Goal: Communication & Community: Answer question/provide support

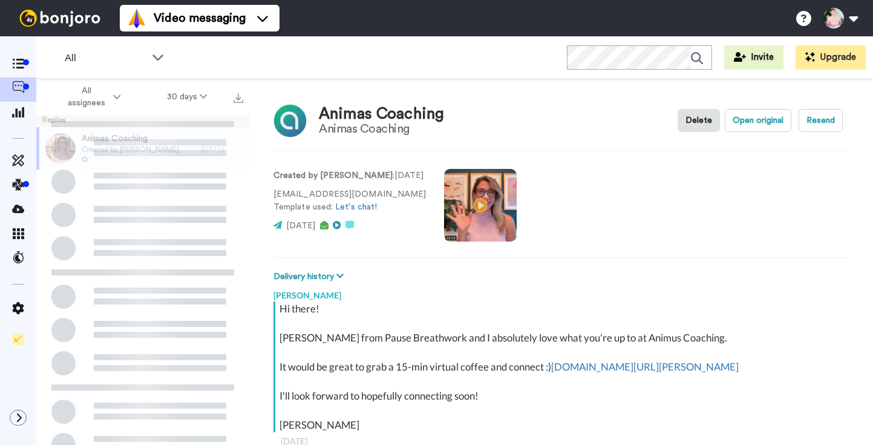
scroll to position [8, 0]
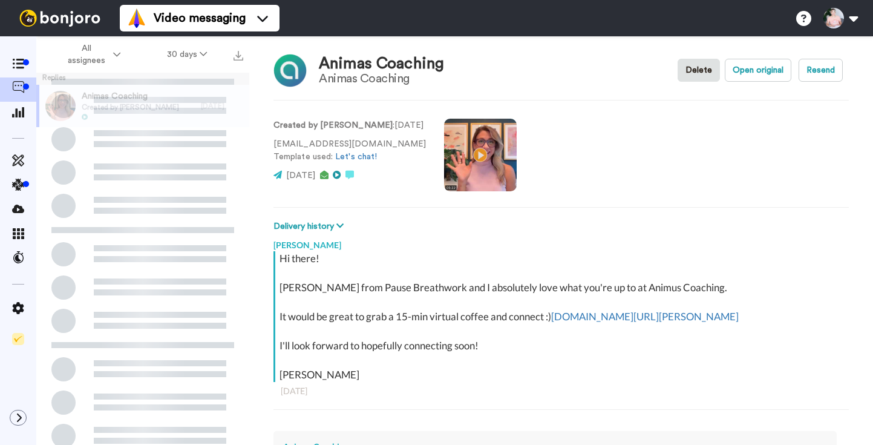
type textarea "x"
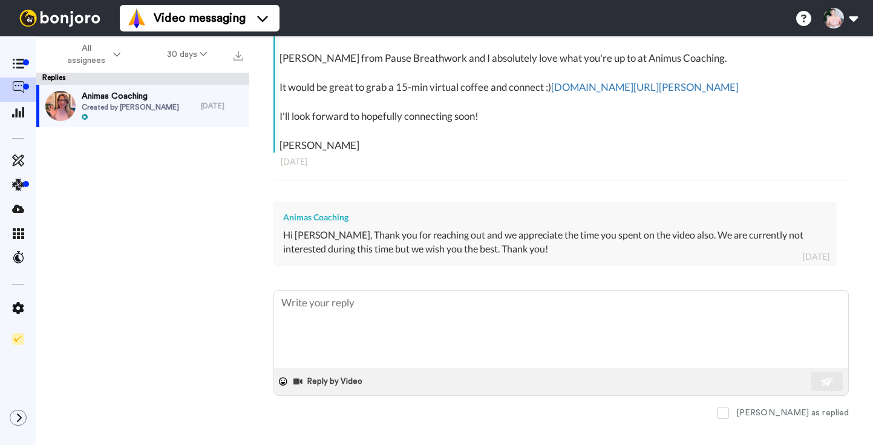
scroll to position [253, 0]
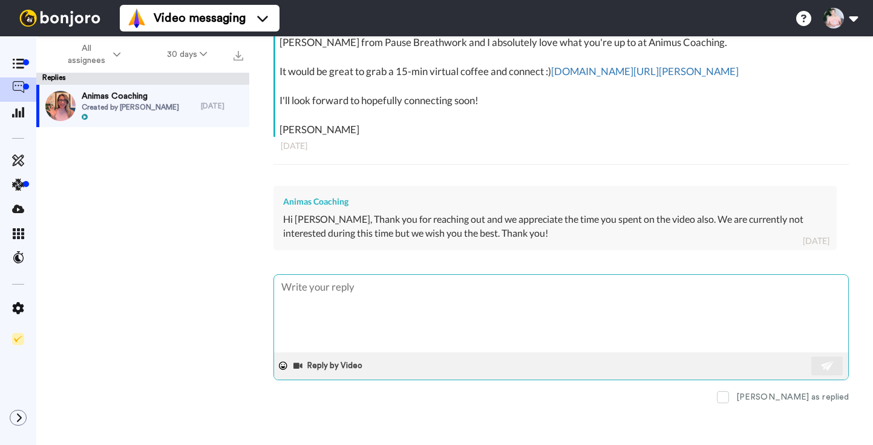
click at [341, 304] on textarea at bounding box center [561, 313] width 574 height 77
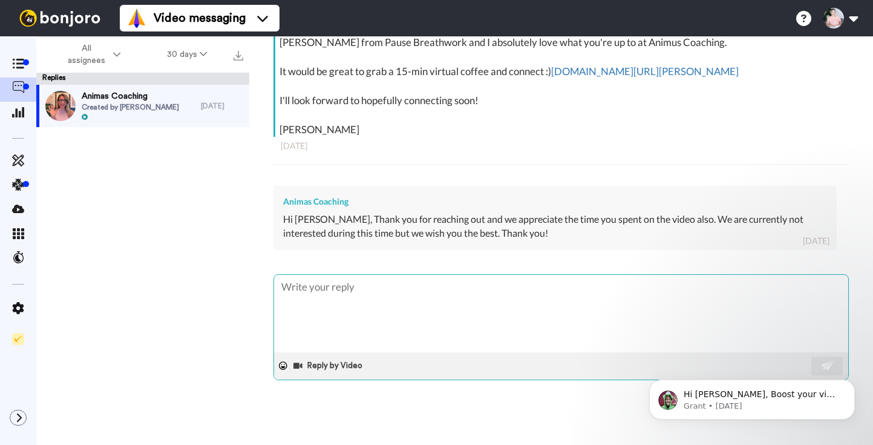
scroll to position [0, 0]
type textarea "H"
type textarea "x"
type textarea "Hi"
type textarea "x"
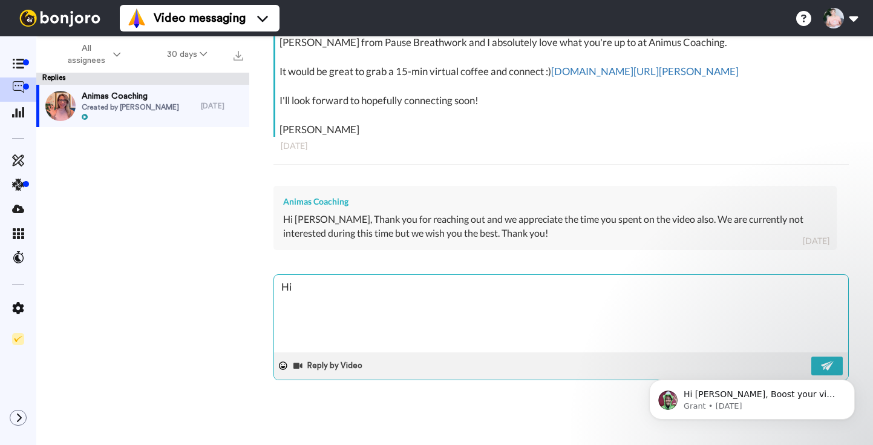
type textarea "Hi"
type textarea "x"
type textarea "Hi t"
type textarea "x"
type textarea "Hi th"
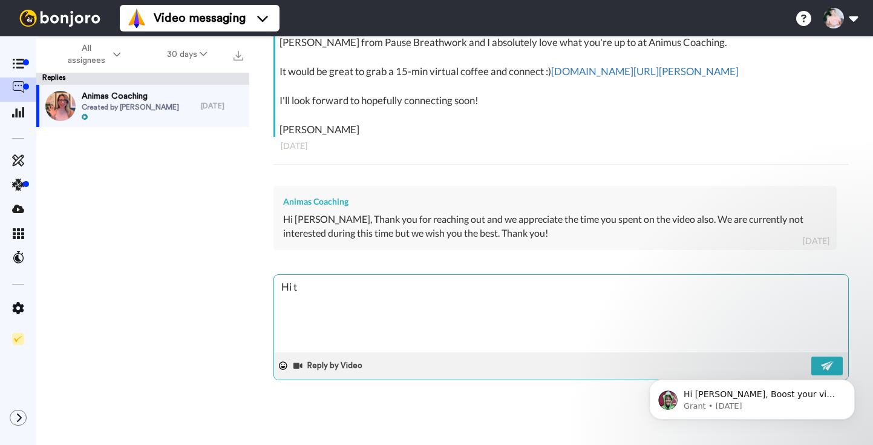
type textarea "x"
type textarea "Hi t"
type textarea "x"
type textarea "Hi"
type textarea "x"
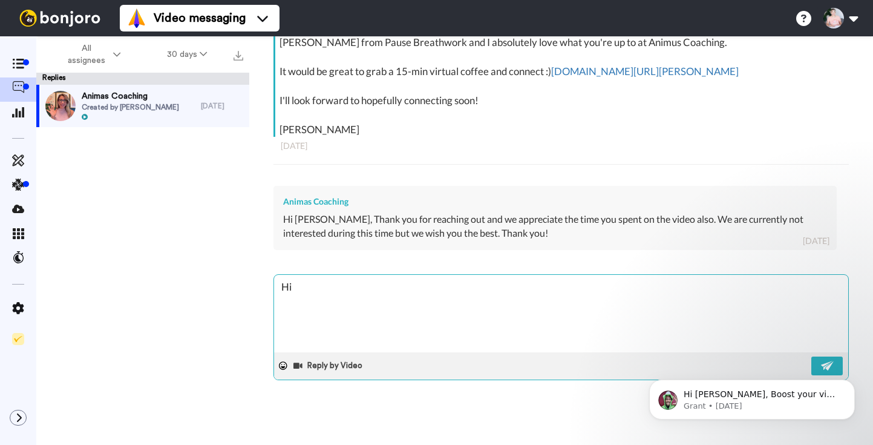
type textarea "Hi"
type textarea "x"
type textarea "H"
type textarea "x"
type textarea "He"
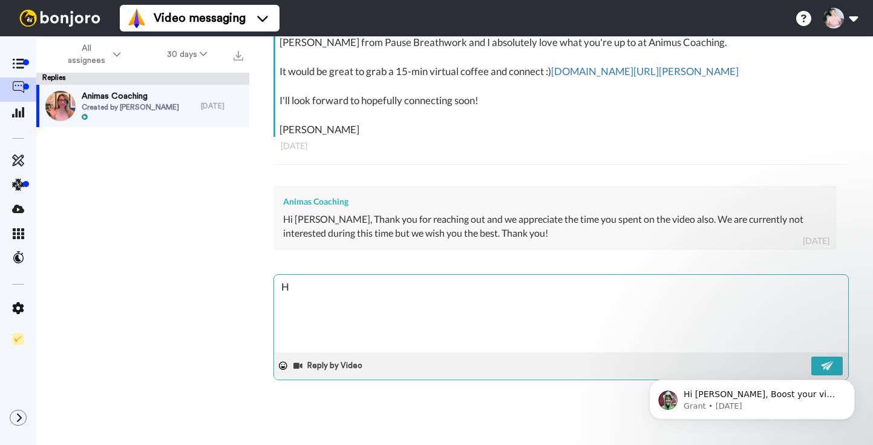
type textarea "x"
type textarea "Hel"
type textarea "x"
type textarea "Hell"
type textarea "x"
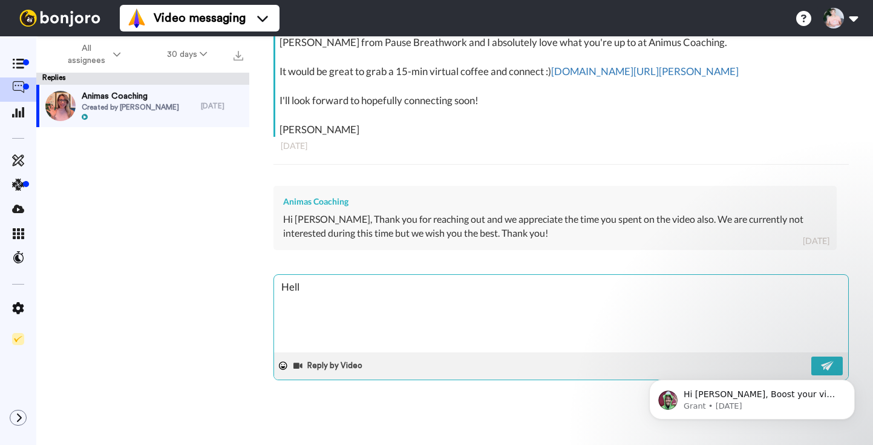
type textarea "Hello"
type textarea "x"
type textarea "Hello"
type textarea "x"
type textarea "Hello :"
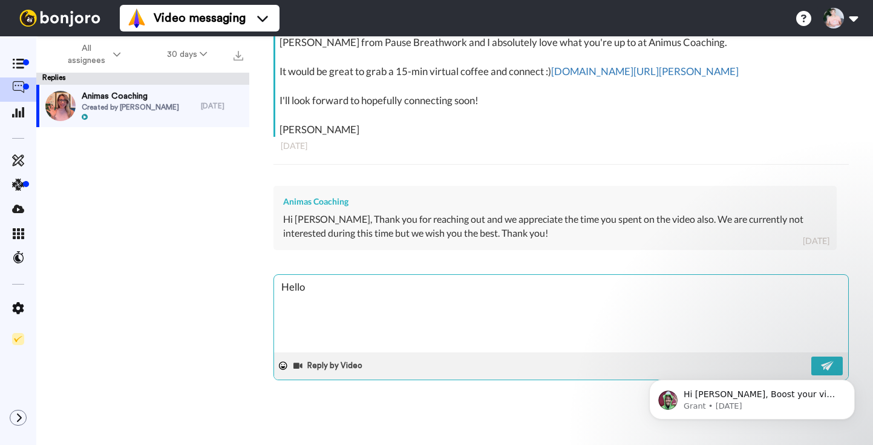
type textarea "x"
type textarea "Hello :)"
type textarea "x"
type textarea "Hello :)"
type textarea "x"
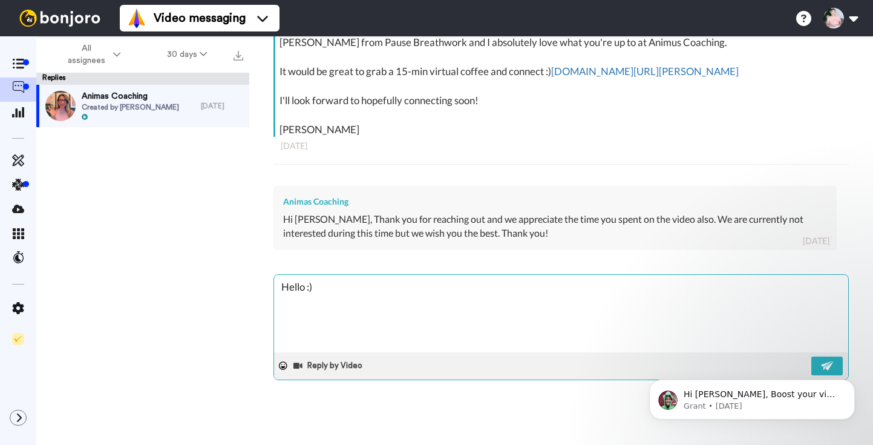
type textarea "Hello :)"
type textarea "x"
type textarea "Hello :)"
type textarea "x"
type textarea "Hello :) T"
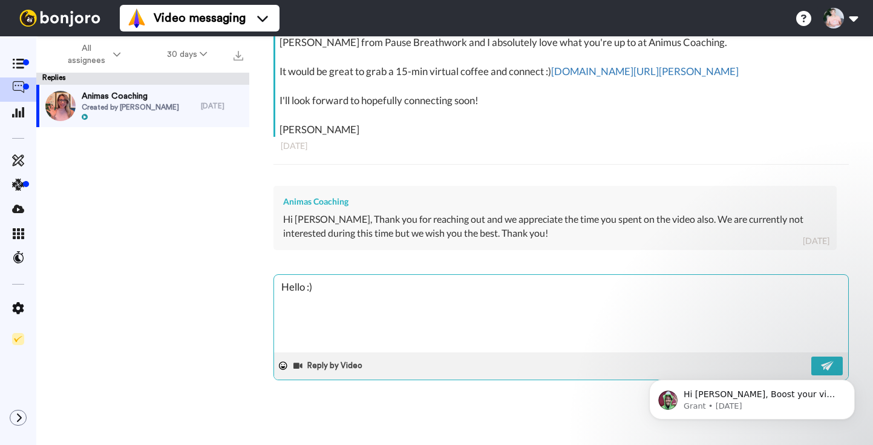
type textarea "x"
type textarea "Hello :) Th"
type textarea "x"
type textarea "Hello :) Tha"
type textarea "x"
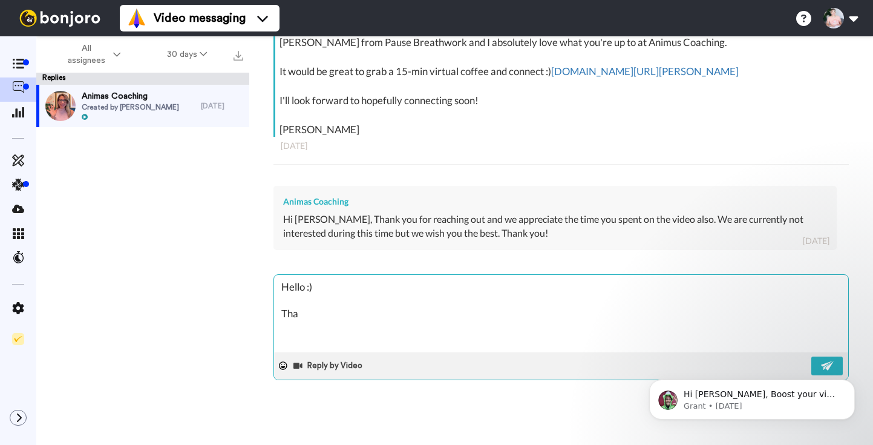
type textarea "Hello :) Than"
type textarea "x"
type textarea "Hello :) Thank"
type textarea "x"
type textarea "Hello :) Thanks"
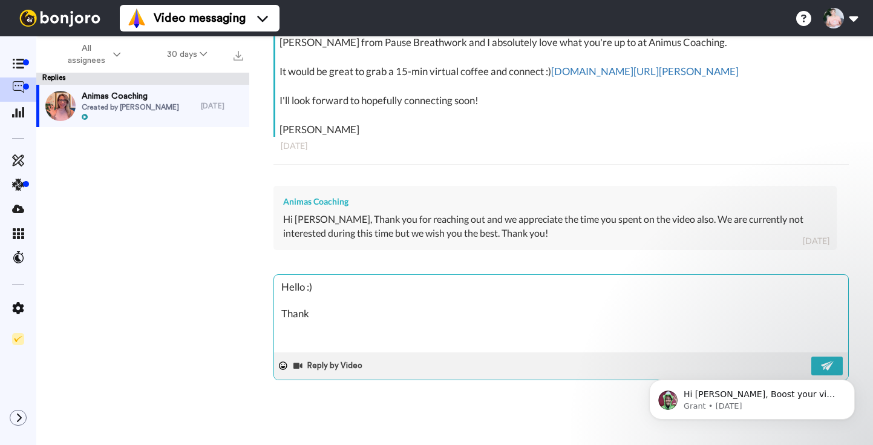
type textarea "x"
type textarea "Hello :) Thanks"
type textarea "x"
type textarea "Hello :) Thanks f"
type textarea "x"
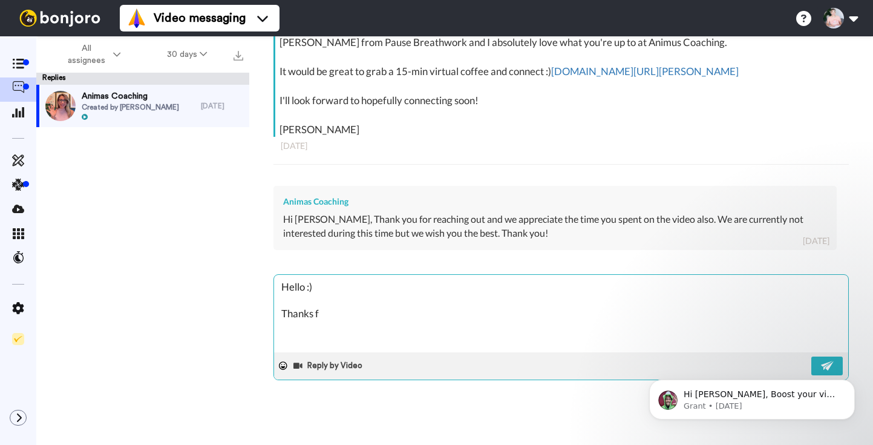
type textarea "Hello :) Thanks fo"
type textarea "x"
type textarea "Hello :) Thanks for"
type textarea "x"
type textarea "Hello :) Thanks for"
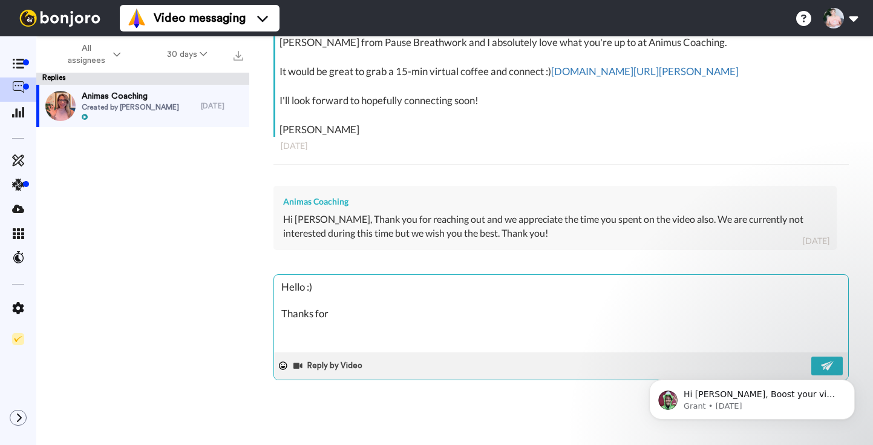
type textarea "x"
type textarea "Hello :) Thanks for t"
type textarea "x"
type textarea "Hello :) Thanks for ta"
type textarea "x"
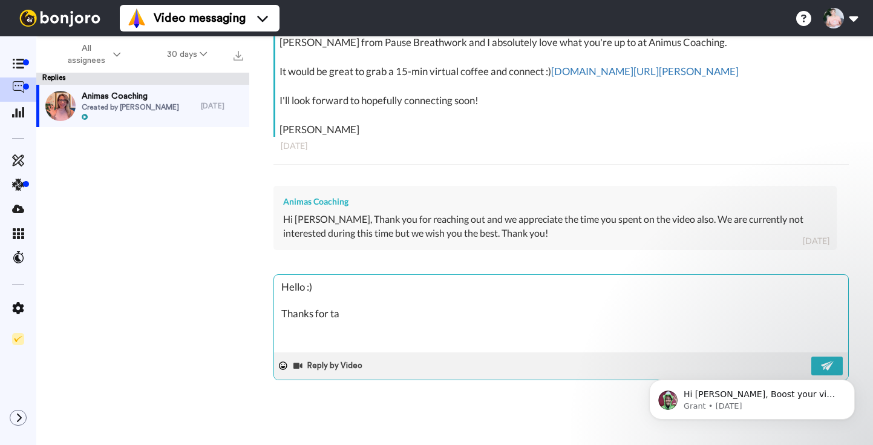
type textarea "Hello :) Thanks for tak"
type textarea "x"
type textarea "Hello :) Thanks for taki"
type textarea "x"
type textarea "Hello :) Thanks for takin"
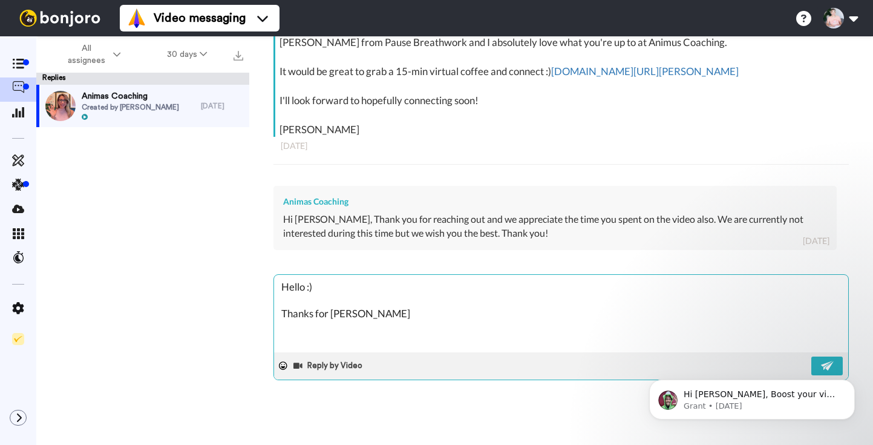
type textarea "x"
type textarea "Hello :) Thanks for taking"
type textarea "x"
type textarea "Hello :) Thanks for taking"
type textarea "x"
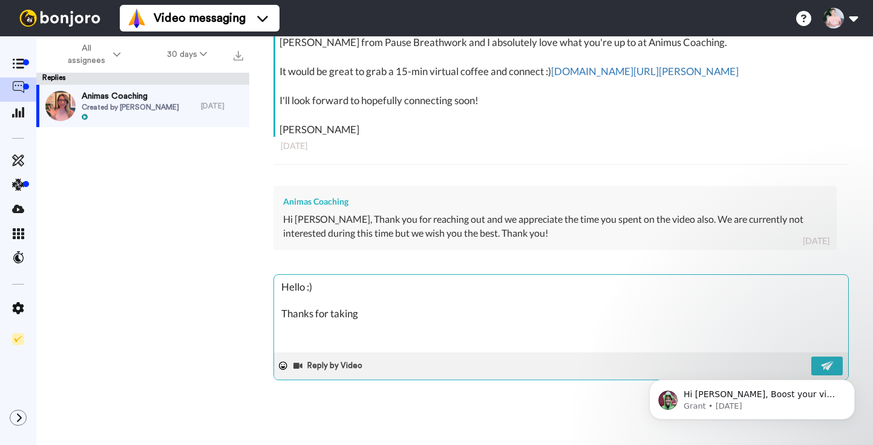
type textarea "Hello :) Thanks for taking t"
type textarea "x"
type textarea "Hello :) Thanks for taking th"
type textarea "x"
type textarea "Hello :) Thanks for taking the"
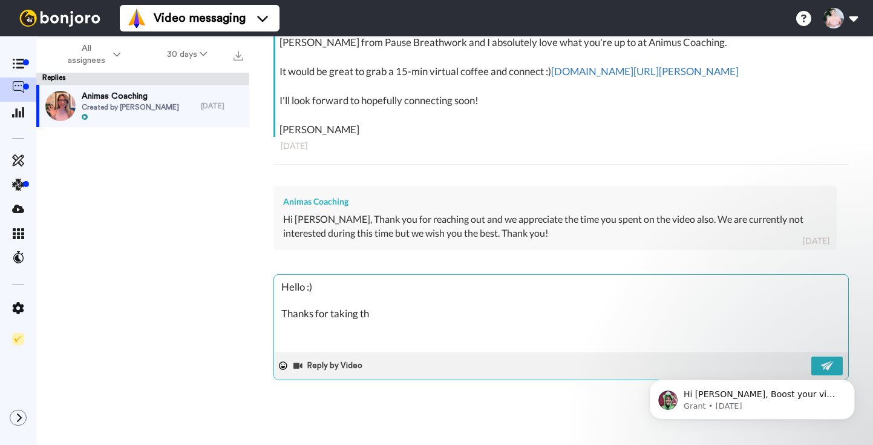
type textarea "x"
type textarea "Hello :) Thanks for taking the"
type textarea "x"
type textarea "Hello :) Thanks for taking the t"
type textarea "x"
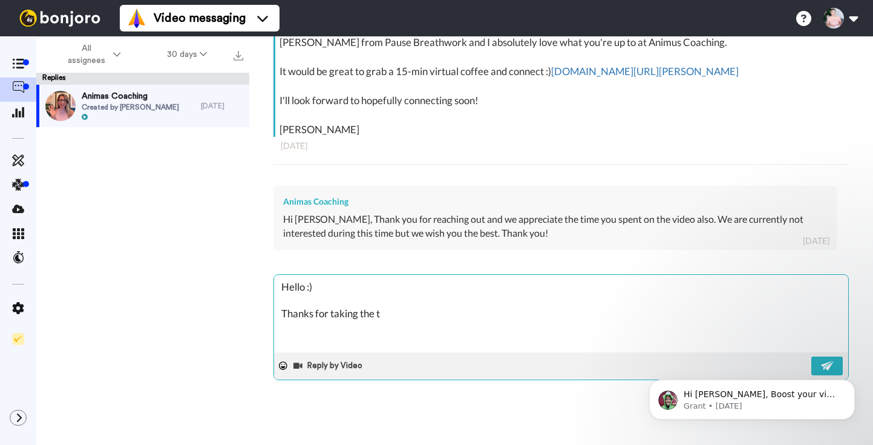
type textarea "Hello :) Thanks for taking the ti"
type textarea "x"
type textarea "Hello :) Thanks for taking the tim"
type textarea "x"
type textarea "Hello :) Thanks for taking the time"
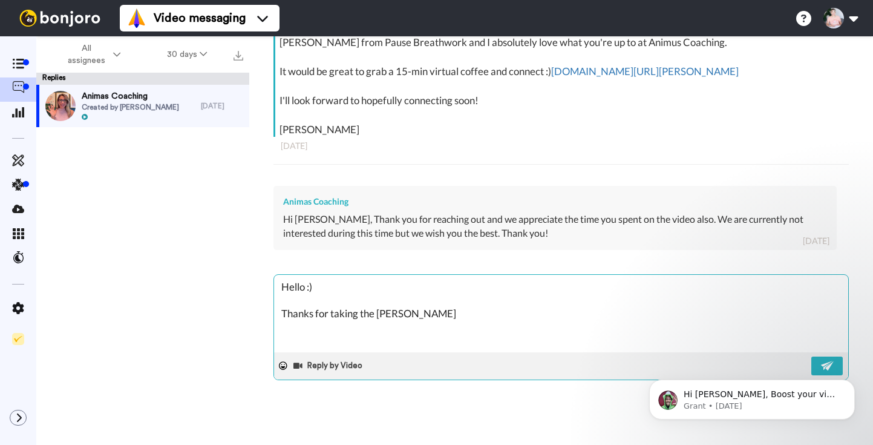
type textarea "x"
type textarea "Hello :) Thanks for taking the time"
type textarea "x"
type textarea "Hello :) Thanks for taking the time r"
type textarea "x"
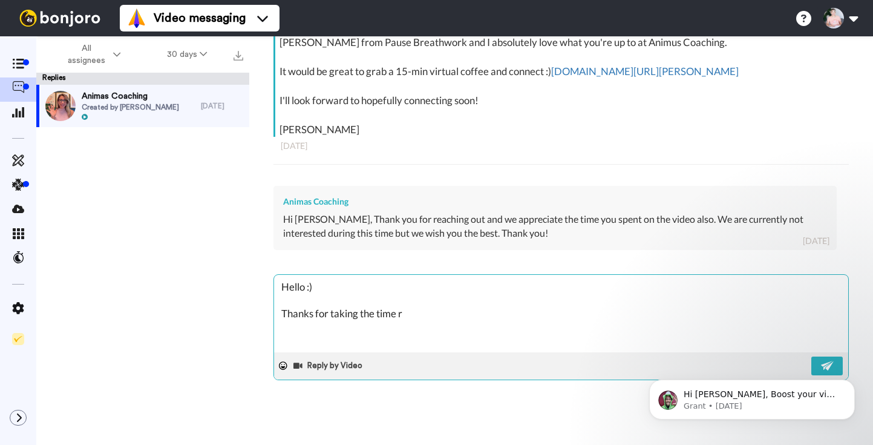
type textarea "Hello :) Thanks for taking the time ro"
type textarea "x"
type textarea "Hello :) Thanks for taking the time ro"
type textarea "x"
type textarea "Hello :) Thanks for taking the time ro r"
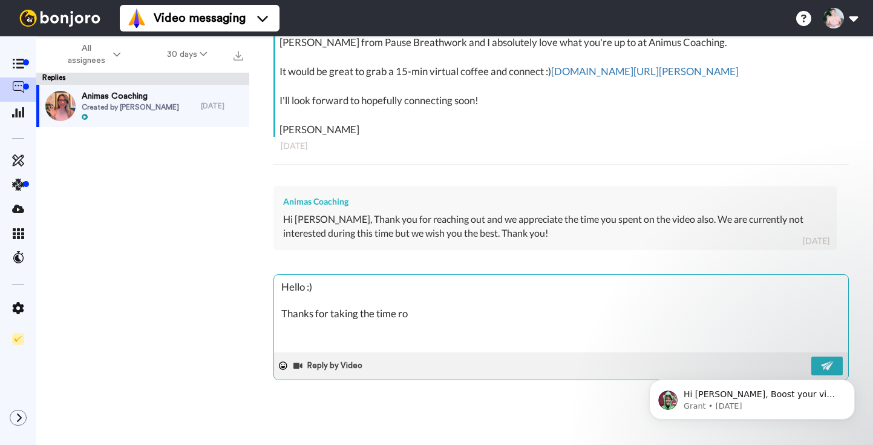
type textarea "x"
type textarea "Hello :) Thanks for taking the time ro"
type textarea "x"
type textarea "Hello :) Thanks for taking the time ro"
type textarea "x"
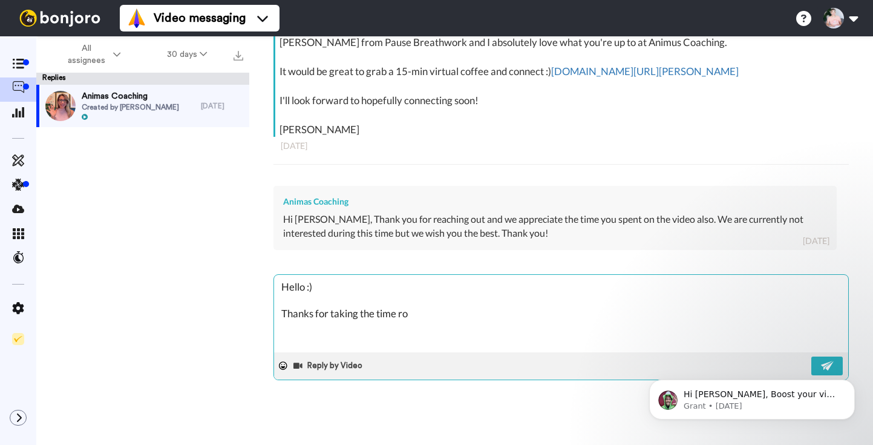
type textarea "Hello :) Thanks for taking the time r"
type textarea "x"
type textarea "Hello :) Thanks for taking the time"
type textarea "x"
type textarea "Hello :) Thanks for taking the time t"
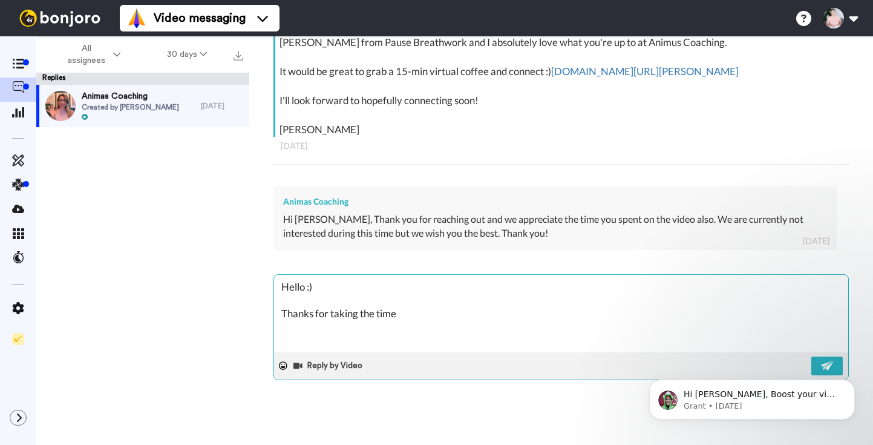
type textarea "x"
type textarea "Hello :) Thanks for taking the time to"
type textarea "x"
type textarea "Hello :) Thanks for taking the time to"
type textarea "x"
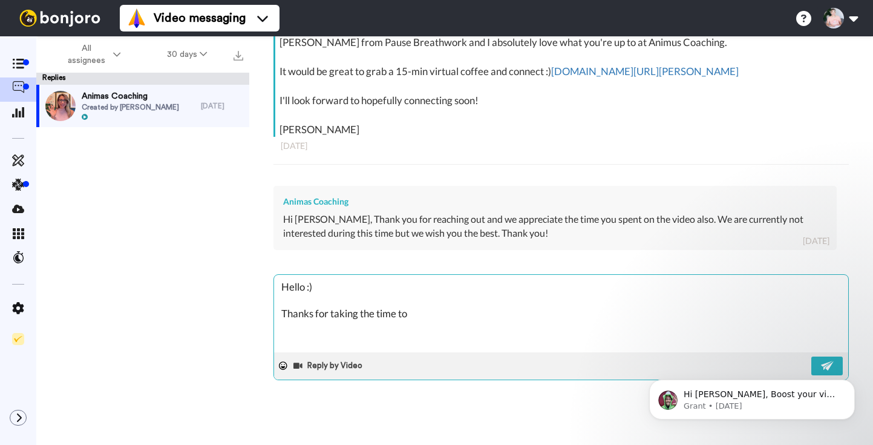
type textarea "Hello :) Thanks for taking the time to r"
type textarea "x"
type textarea "Hello :) Thanks for taking the time to re"
type textarea "x"
type textarea "Hello :) Thanks for taking the time to rev"
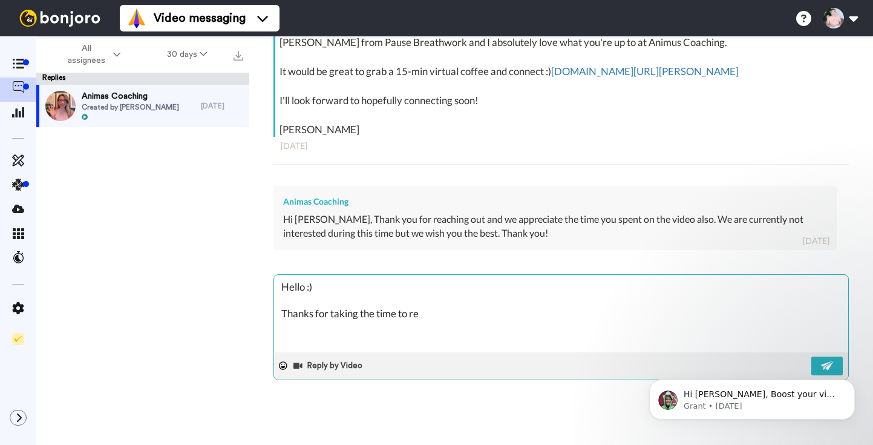
type textarea "x"
type textarea "Hello :) Thanks for taking the time to revi"
type textarea "x"
type textarea "Hello :) Thanks for taking the time to revie"
type textarea "x"
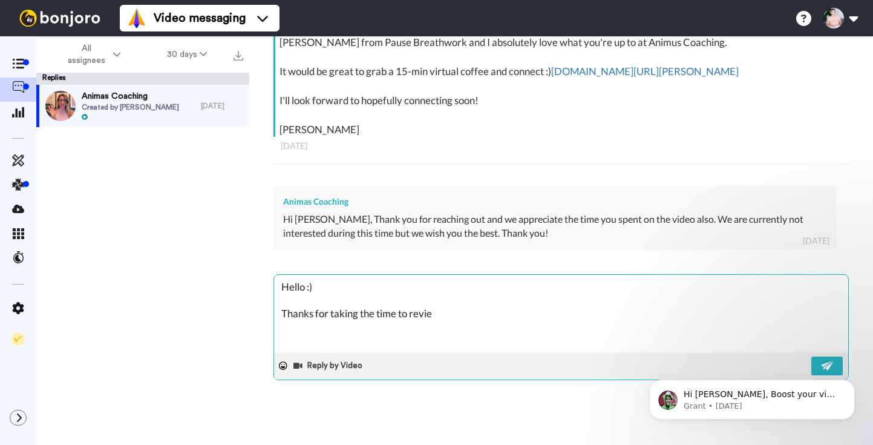
type textarea "Hello :) Thanks for taking the time to review"
type textarea "x"
type textarea "Hello :) Thanks for taking the time to review"
type textarea "x"
type textarea "Hello :) Thanks for taking the time to review m"
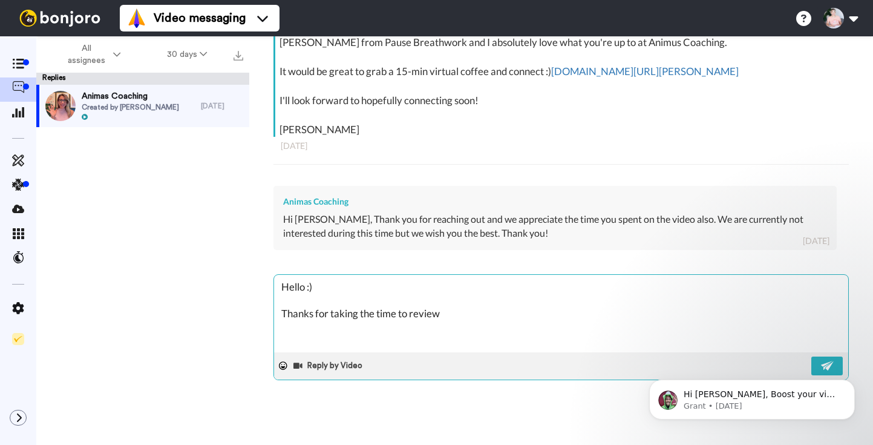
type textarea "x"
type textarea "Hello :) Thanks for taking the time to review my"
type textarea "x"
type textarea "Hello :) Thanks for taking the time to review my"
type textarea "x"
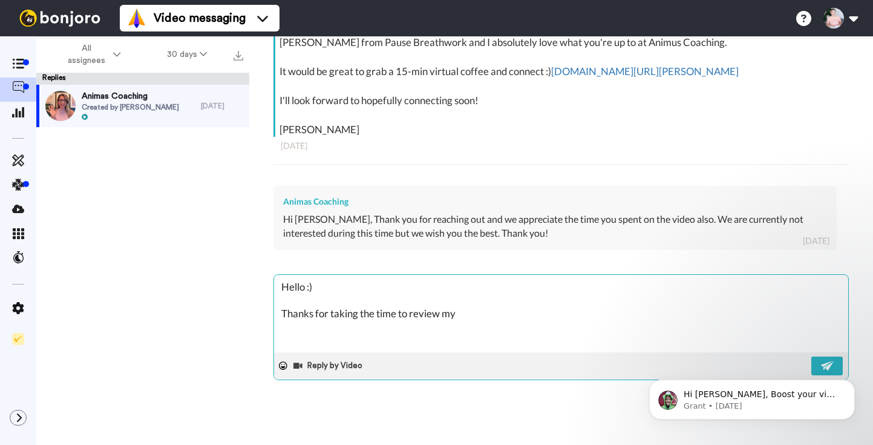
type textarea "Hello :) Thanks for taking the time to review my v"
type textarea "x"
type textarea "Hello :) Thanks for taking the time to review my vi"
type textarea "x"
type textarea "Hello :) Thanks for taking the time to review my vid"
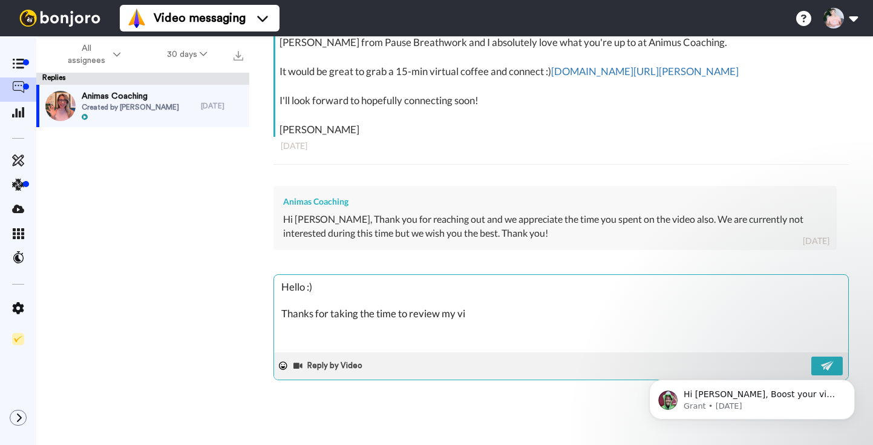
type textarea "x"
type textarea "Hello :) Thanks for taking the time to review my vide"
type textarea "x"
type textarea "Hello :) Thanks for taking the time to review my video"
type textarea "x"
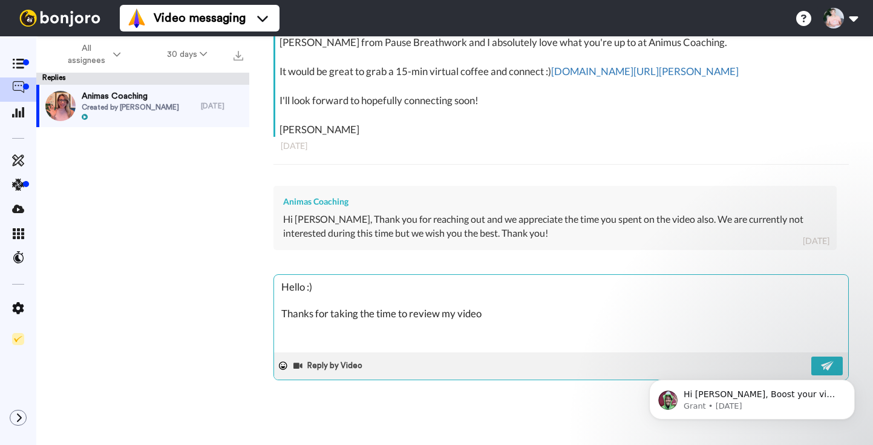
type textarea "Hello :) Thanks for taking the time to review my videoa"
type textarea "x"
type textarea "Hello :) Thanks for taking the time to review my videoan"
type textarea "x"
type textarea "Hello :) Thanks for taking the time to review my videoand"
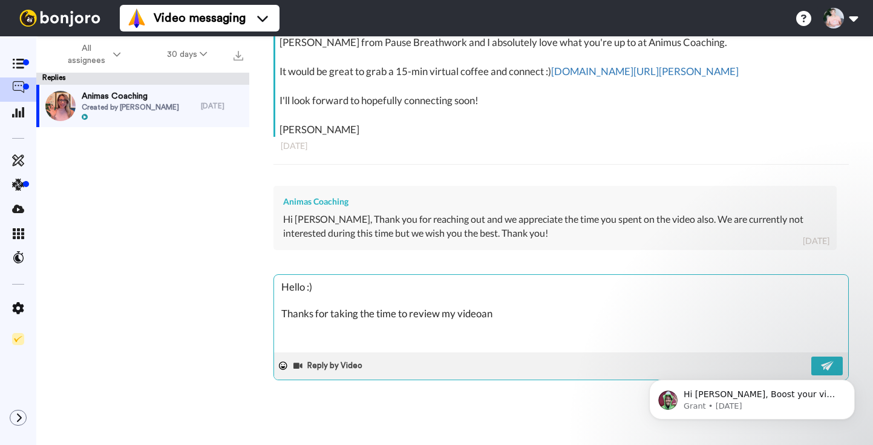
type textarea "x"
type textarea "Hello :) Thanks for taking the time to review my videoand"
type textarea "x"
type textarea "Hello :) Thanks for taking the time to review my videoand b"
type textarea "x"
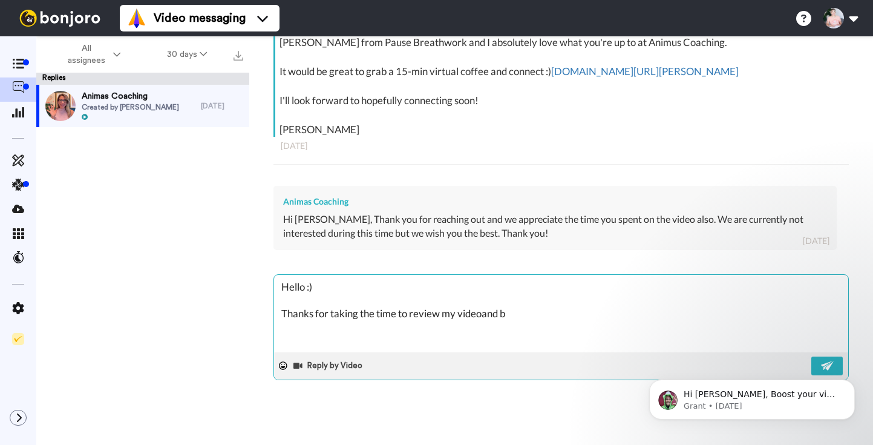
type textarea "Hello :) Thanks for taking the time to review my videoand"
type textarea "x"
type textarea "Hello :) Thanks for taking the time to review my videoand"
type textarea "x"
type textarea "Hello :) Thanks for taking the time to review my videoan"
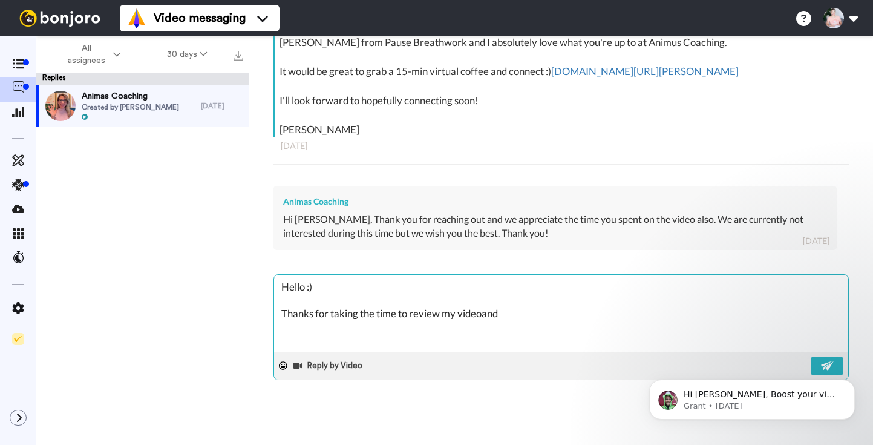
type textarea "x"
type textarea "Hello :) Thanks for taking the time to review my videoa"
type textarea "x"
type textarea "Hello :) Thanks for taking the time to review my video"
type textarea "x"
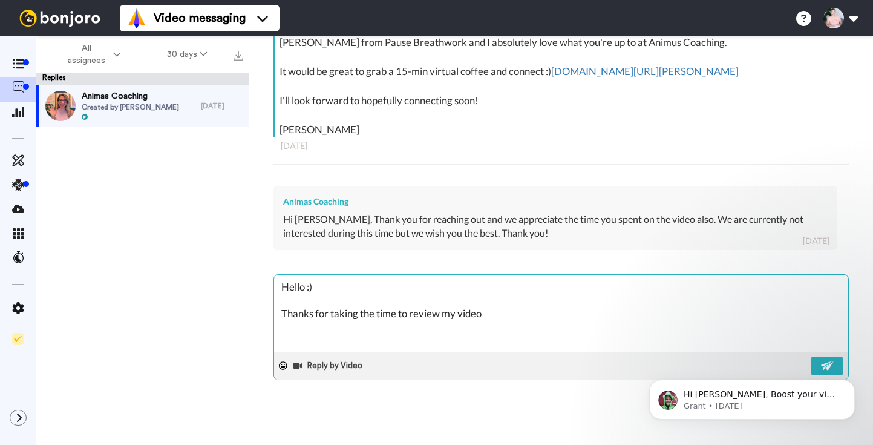
type textarea "Hello :) Thanks for taking the time to review my video"
type textarea "x"
type textarea "Hello :) Thanks for taking the time to review my video a"
type textarea "x"
type textarea "Hello :) Thanks for taking the time to review my video an"
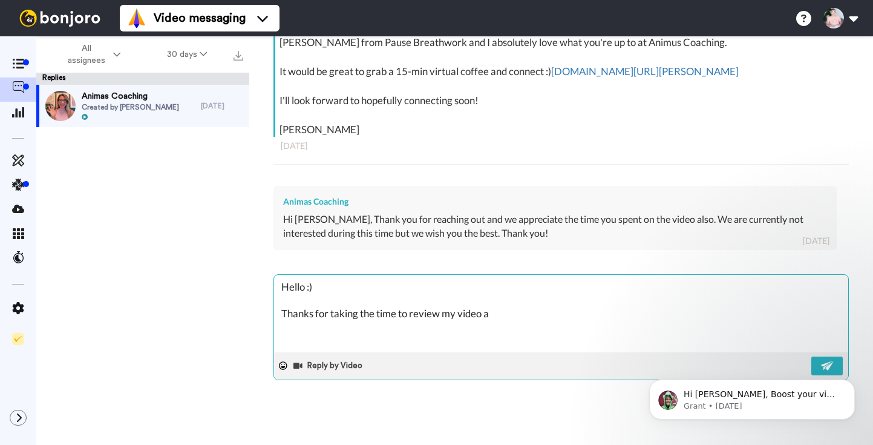
type textarea "x"
type textarea "Hello :) Thanks for taking the time to review my video and"
type textarea "x"
type textarea "Hello :) Thanks for taking the time to review my video and"
type textarea "x"
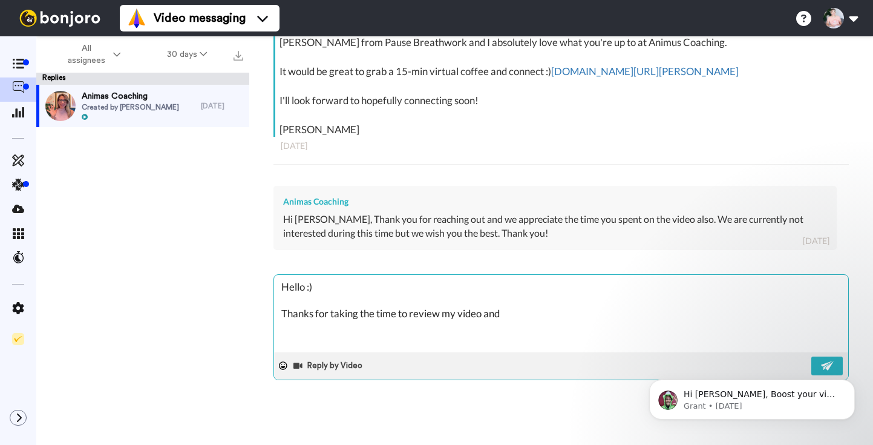
type textarea "Hello :) Thanks for taking the time to review my video and r"
type textarea "x"
type textarea "Hello :) Thanks for taking the time to review my video and re"
type textarea "x"
type textarea "Hello :) Thanks for taking the time to review my video and res"
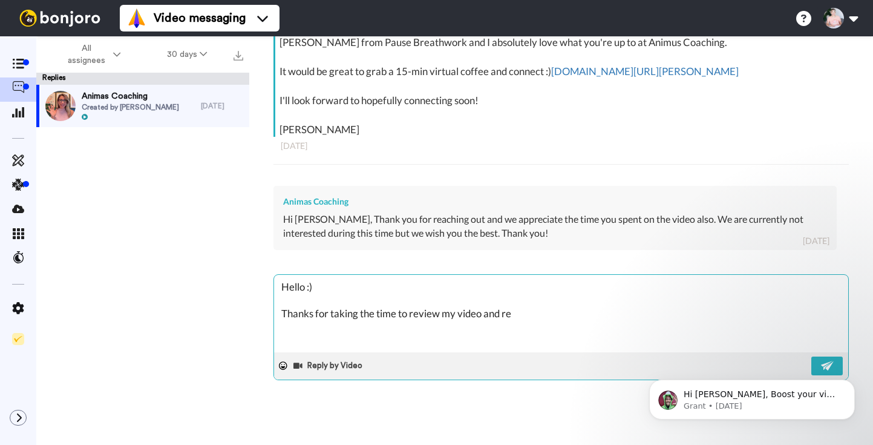
type textarea "x"
type textarea "Hello :) Thanks for taking the time to review my video and resp"
type textarea "x"
type textarea "Hello :) Thanks for taking the time to review my video and respo"
type textarea "x"
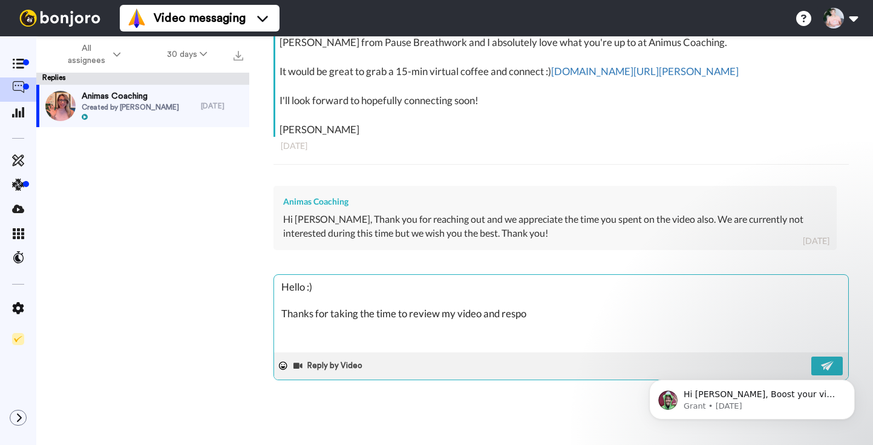
type textarea "Hello :) Thanks for taking the time to review my video and respon"
type textarea "x"
type textarea "Hello :) Thanks for taking the time to review my video and respond"
type textarea "x"
type textarea "Hello :) Thanks for taking the time to review my video and respond."
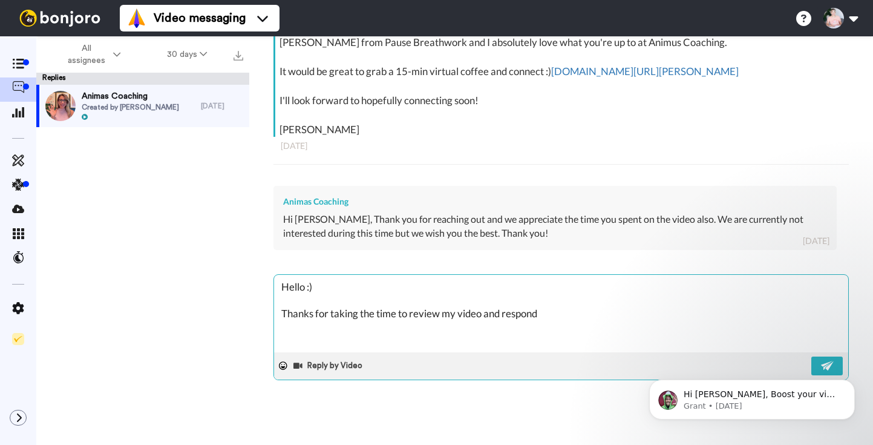
type textarea "x"
type textarea "Hello :) Thanks for taking the time to review my video and respond."
type textarea "x"
type textarea "Hello :) Thanks for taking the time to review my video and respond. I"
type textarea "x"
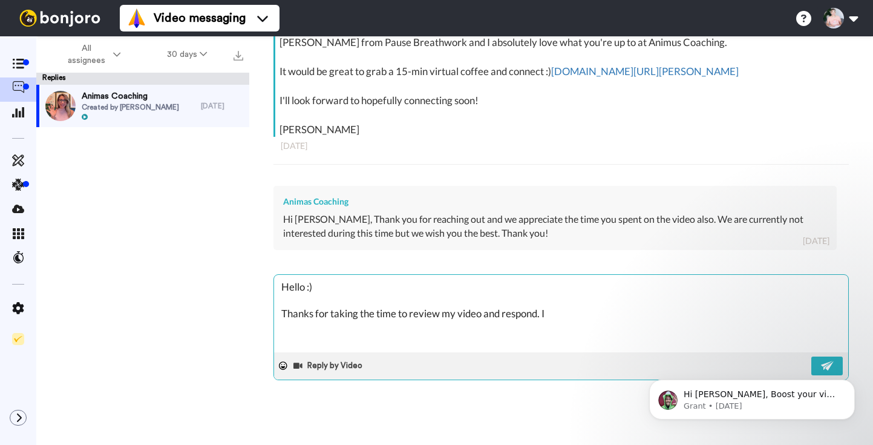
type textarea "Hello :) Thanks for taking the time to review my video and respond."
type textarea "x"
type textarea "Hello :) Thanks for taking the time to review my video and respond."
type textarea "x"
type textarea "Hello :) Thanks for taking the time to review my video and respond."
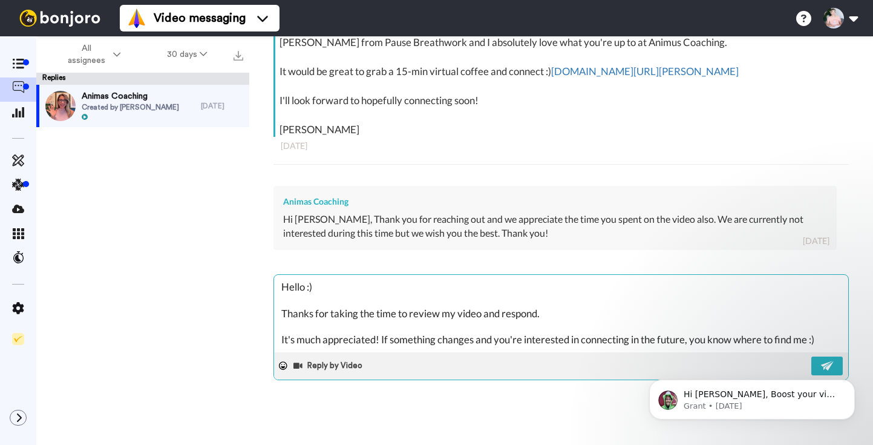
scroll to position [79, 0]
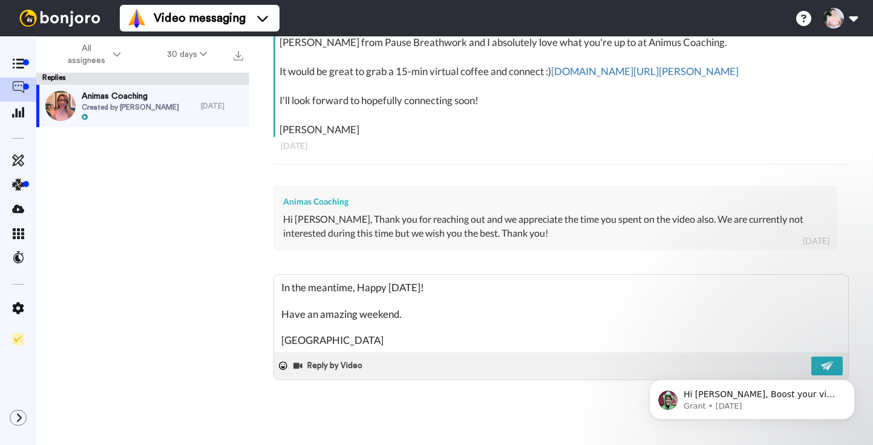
click at [822, 364] on body "Hi Leanne, Boost your view rates with automatic re-sends of unviewed messages! …" at bounding box center [752, 396] width 232 height 75
click at [823, 359] on div "Hi Leanne, Boost your view rates with automatic re-sends of unviewed messages! …" at bounding box center [752, 343] width 223 height 151
click at [820, 367] on div "Hi Leanne, Boost your view rates with automatic re-sends of unviewed messages! …" at bounding box center [752, 343] width 223 height 151
click at [814, 363] on div "Hi Leanne, Boost your view rates with automatic re-sends of unviewed messages! …" at bounding box center [752, 343] width 223 height 151
click at [447, 317] on textarea "Hello :) Thanks for taking the time to review my video and respond. It's much a…" at bounding box center [561, 313] width 574 height 77
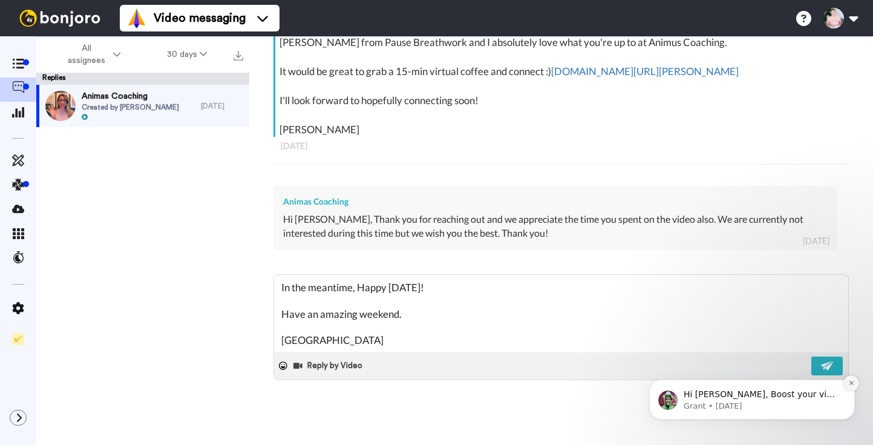
click at [844, 383] on button "Dismiss notification" at bounding box center [852, 383] width 16 height 16
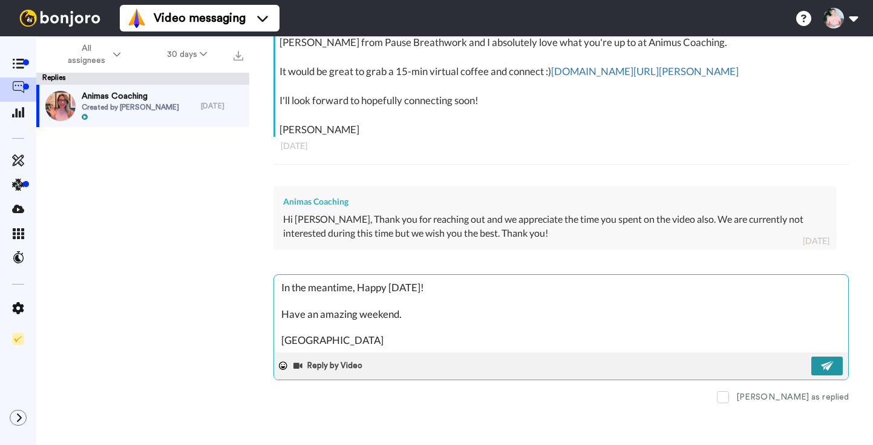
click at [831, 366] on img at bounding box center [827, 366] width 13 height 10
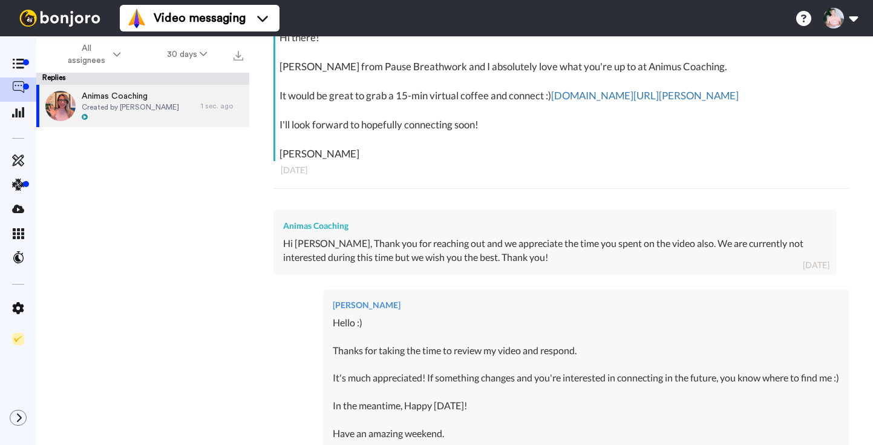
scroll to position [157, 0]
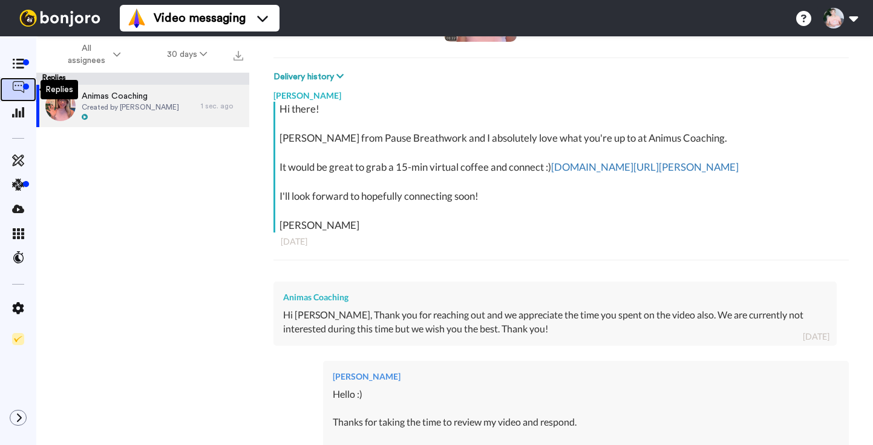
click at [19, 83] on icon at bounding box center [18, 87] width 12 height 12
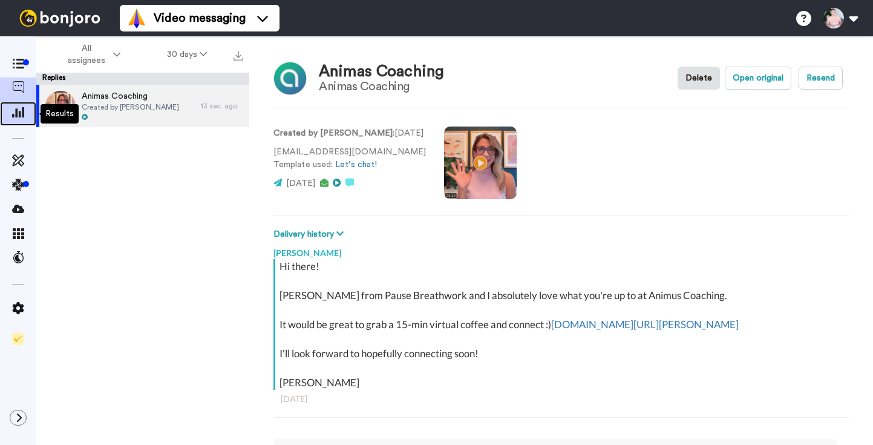
click at [20, 111] on icon at bounding box center [18, 112] width 12 height 11
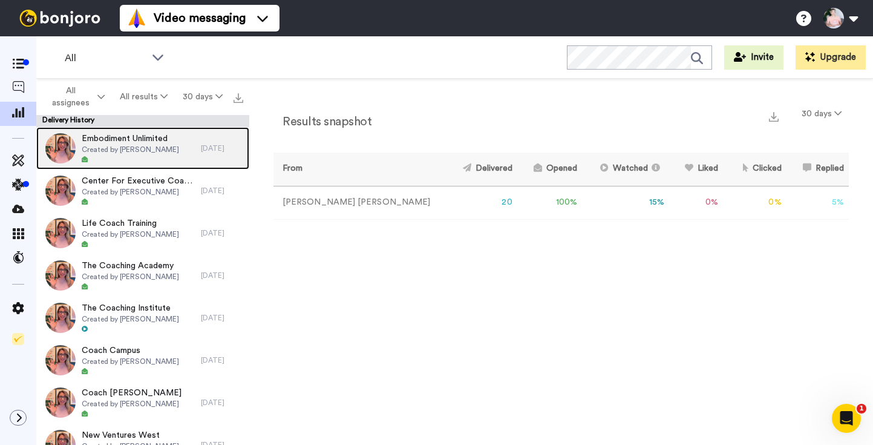
click at [124, 156] on div at bounding box center [130, 160] width 97 height 8
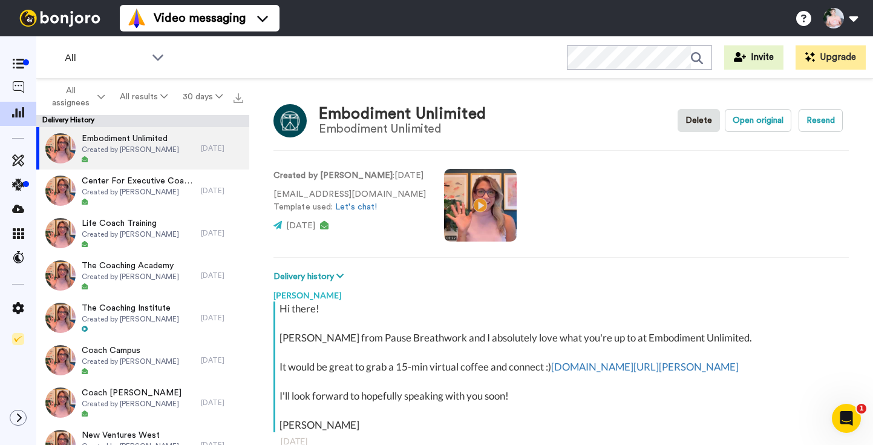
click at [473, 205] on video at bounding box center [480, 205] width 73 height 73
click at [469, 203] on video at bounding box center [480, 205] width 73 height 73
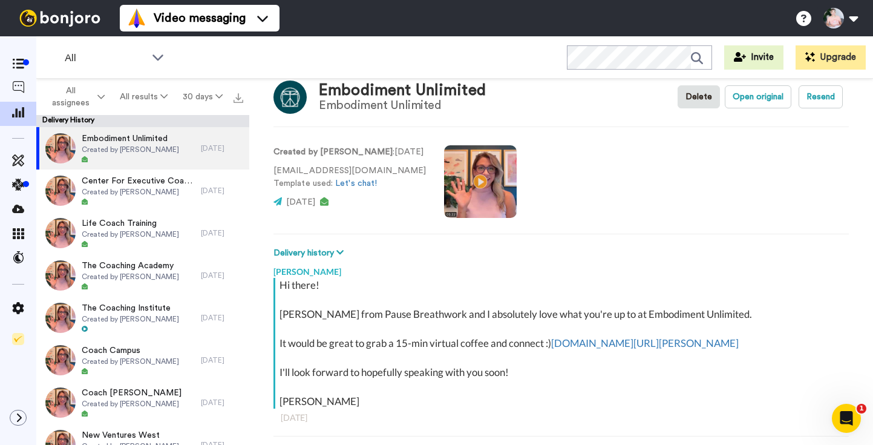
scroll to position [42, 0]
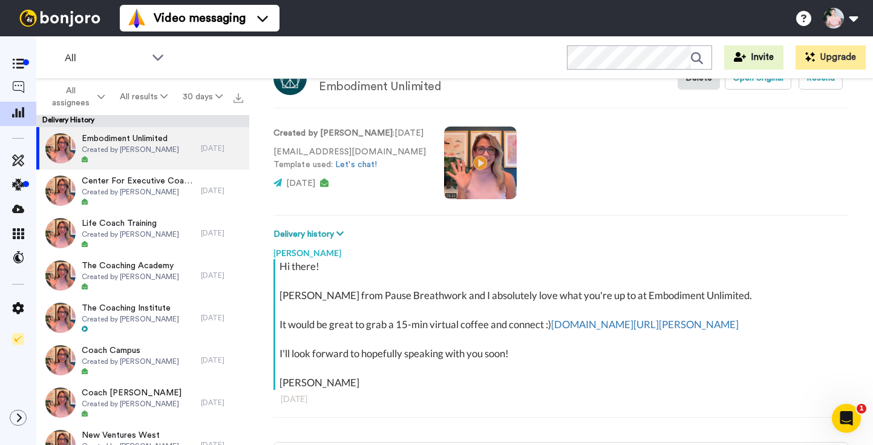
drag, startPoint x: 311, startPoint y: 153, endPoint x: 412, endPoint y: 156, distance: 101.1
click at [412, 156] on p "[EMAIL_ADDRESS][DOMAIN_NAME] Template used: Let's chat!" at bounding box center [350, 158] width 153 height 25
copy p "[DOMAIN_NAME]"
type textarea "x"
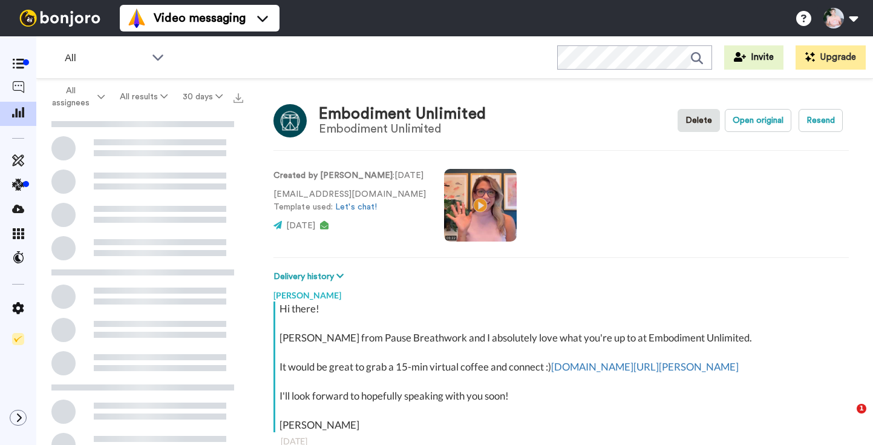
type textarea "x"
